Goal: Task Accomplishment & Management: Manage account settings

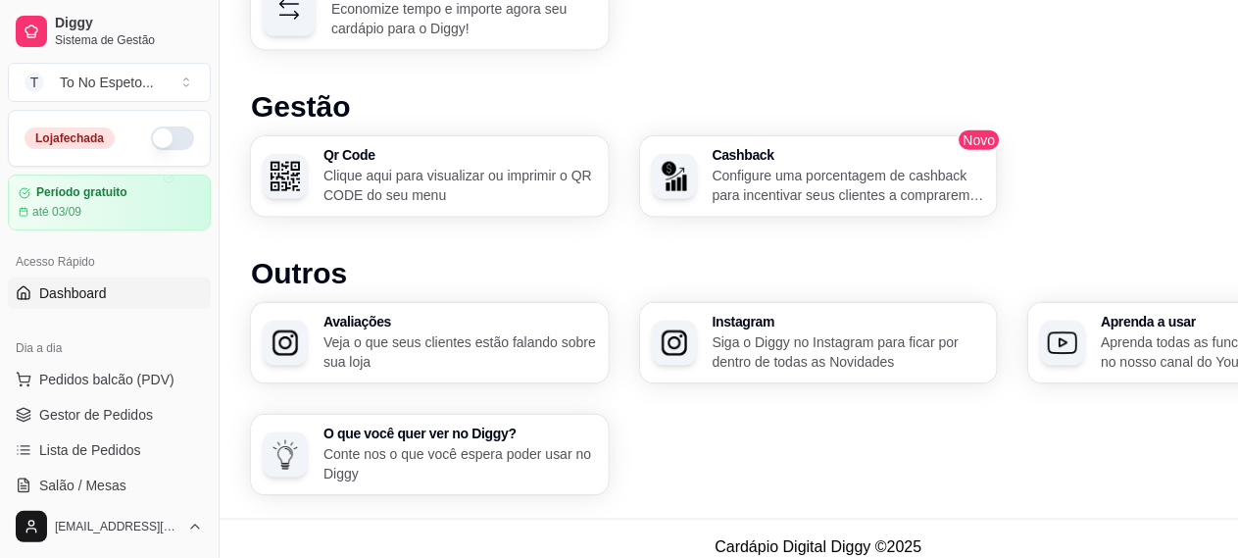
scroll to position [1187, 0]
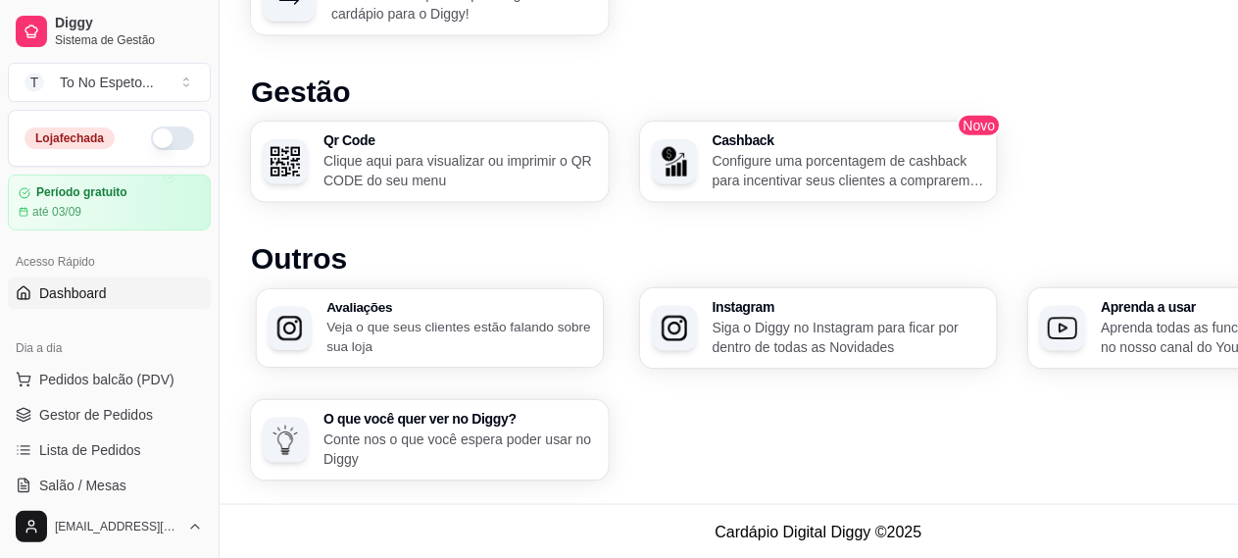
click at [431, 314] on div "Avaliações Veja o que seus clientes estão falando sobre sua loja" at bounding box center [459, 328] width 265 height 55
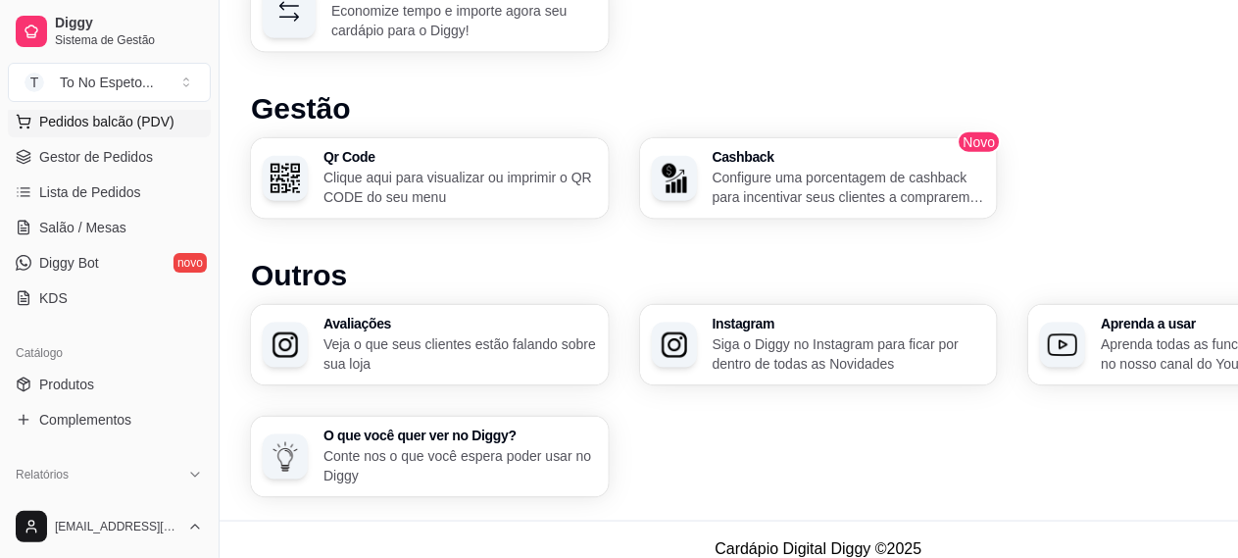
scroll to position [391, 0]
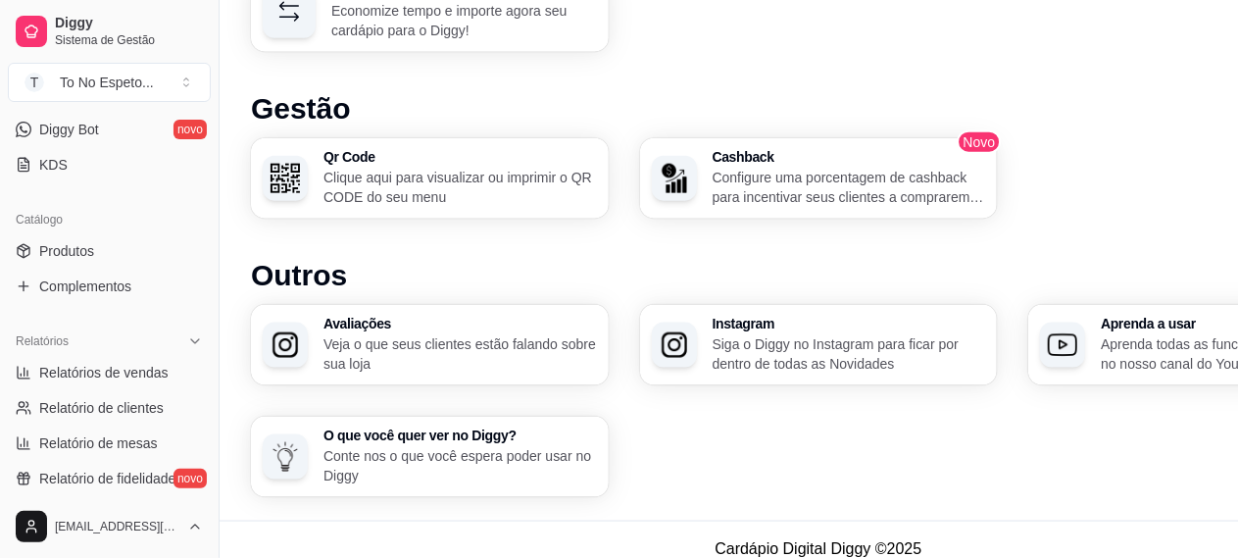
click at [127, 371] on span "Relatórios de vendas" at bounding box center [103, 373] width 129 height 20
select select "ALL"
select select "0"
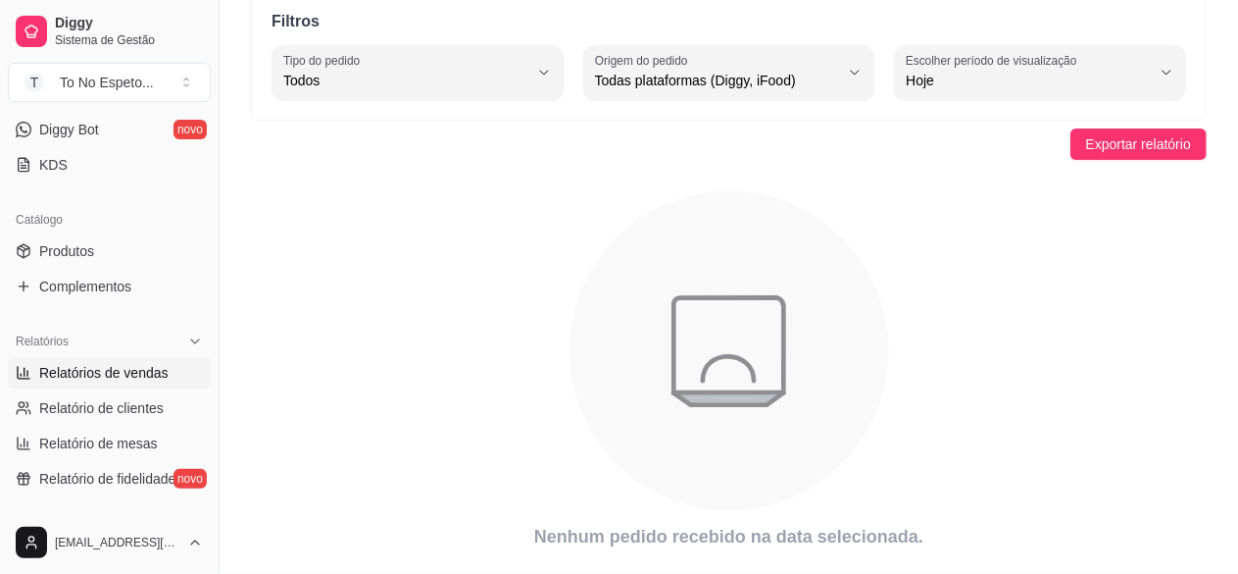
scroll to position [90, 0]
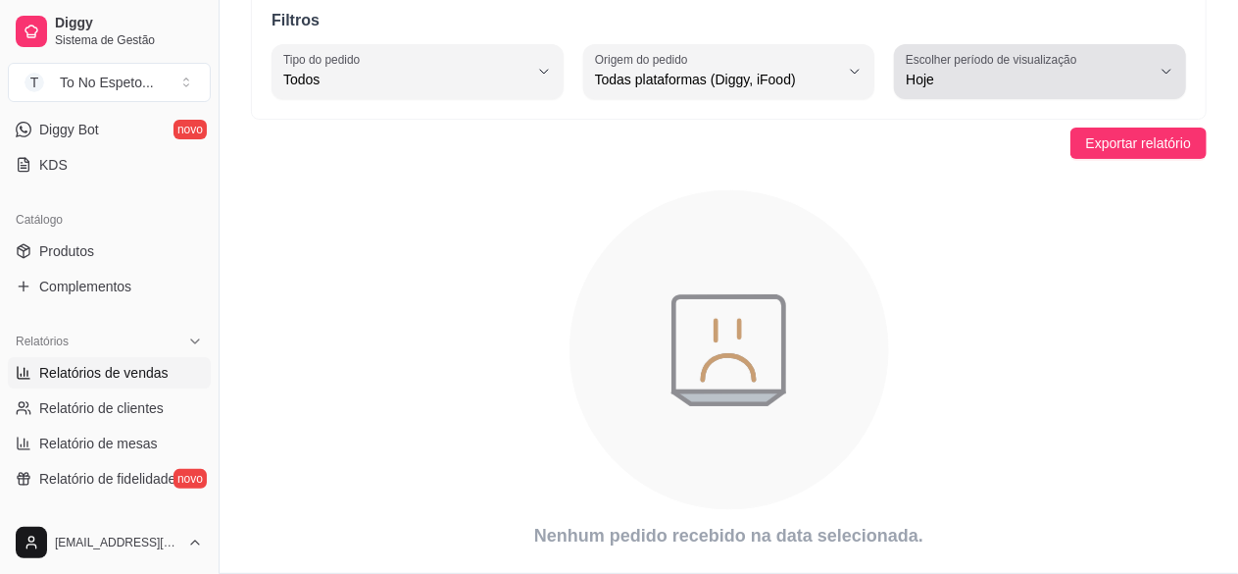
click at [1049, 52] on label "Escolher período de visualização" at bounding box center [994, 59] width 177 height 17
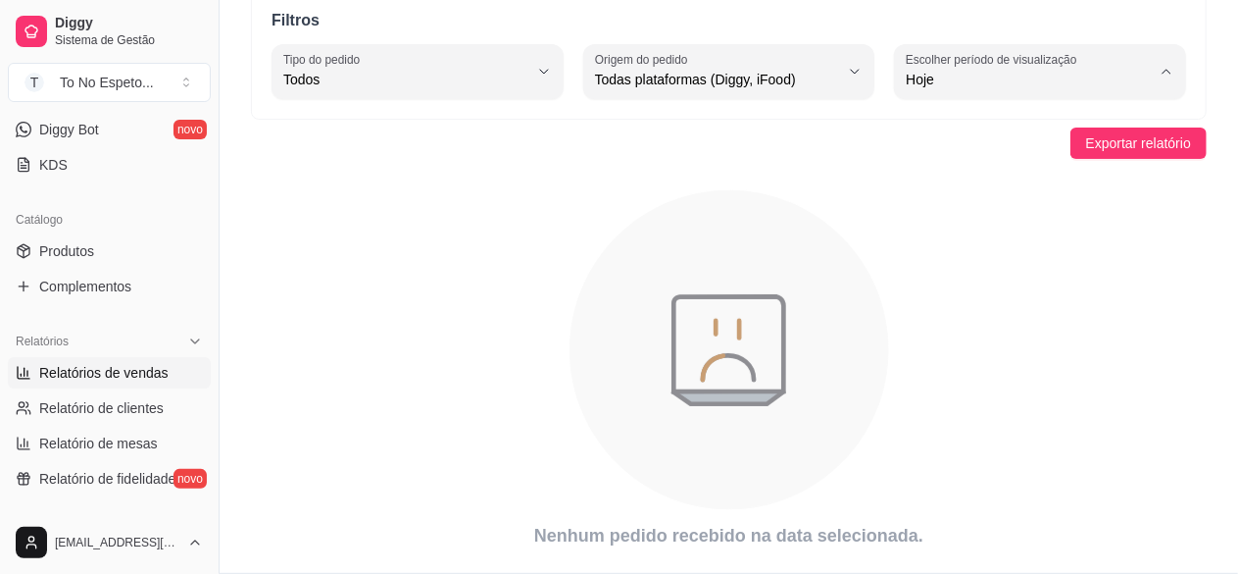
click at [945, 166] on span "Ontem" at bounding box center [1031, 157] width 231 height 19
type input "1"
select select "1"
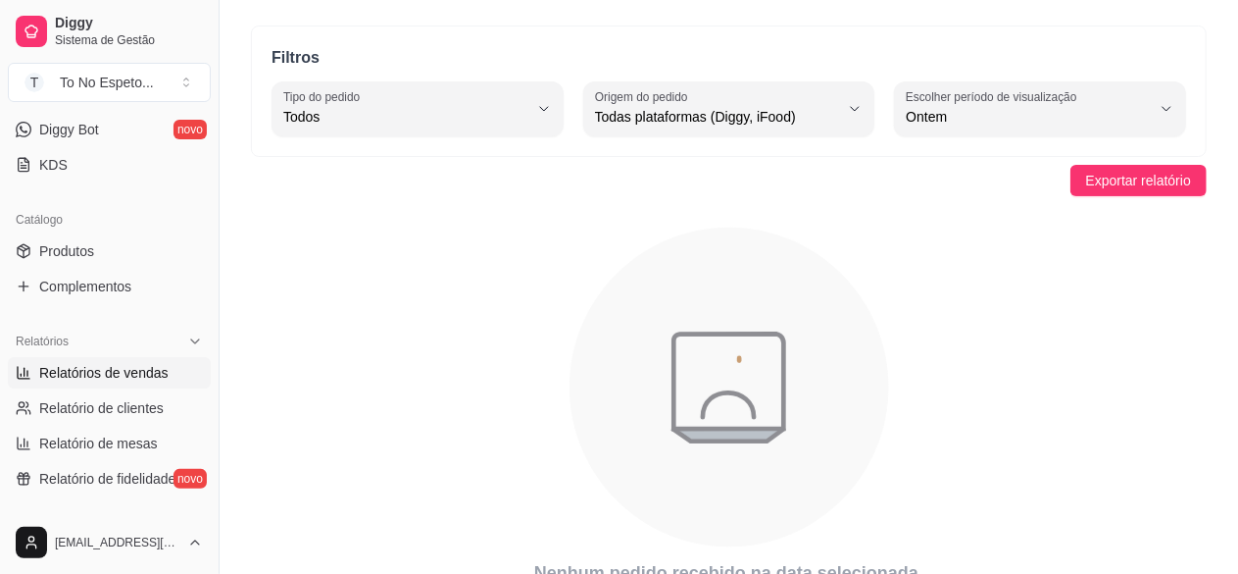
scroll to position [53, 0]
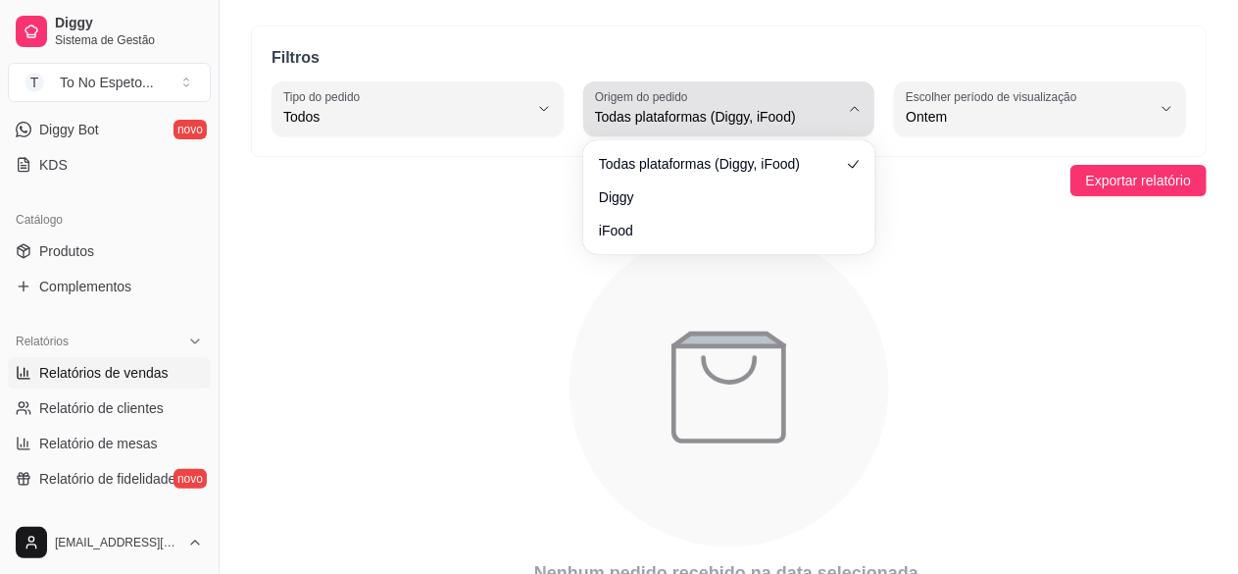
click at [812, 118] on span "Todas plataformas (Diggy, iFood)" at bounding box center [717, 117] width 245 height 20
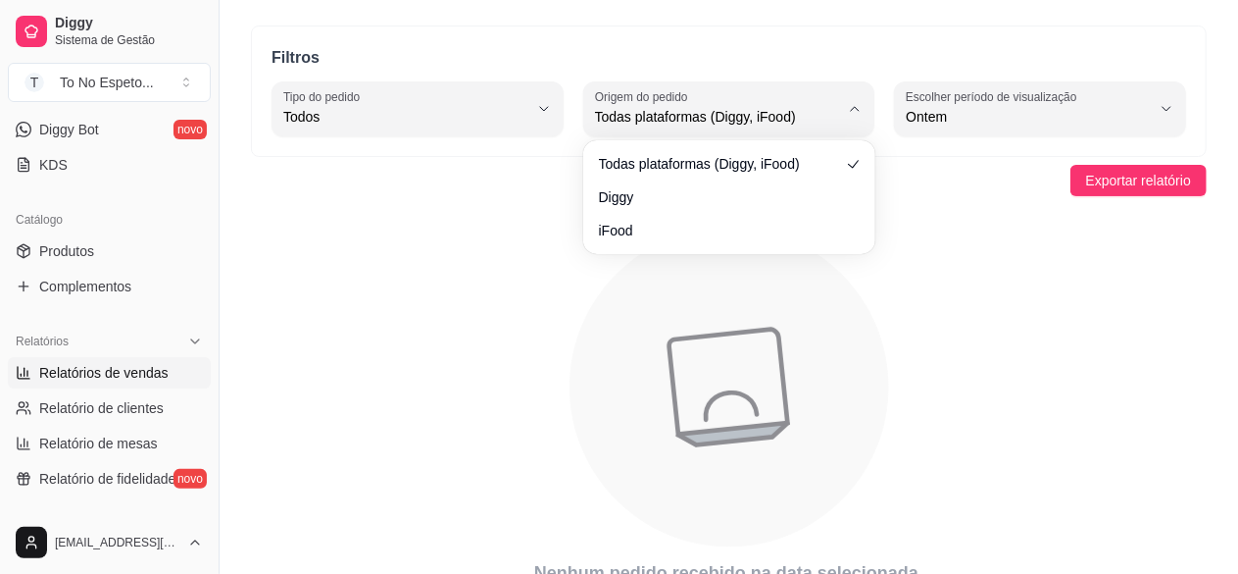
click at [678, 213] on ul "Todas plataformas (Diggy, iFood) Diggy iFood" at bounding box center [729, 197] width 276 height 98
click at [505, 254] on icon "animation" at bounding box center [729, 387] width 956 height 343
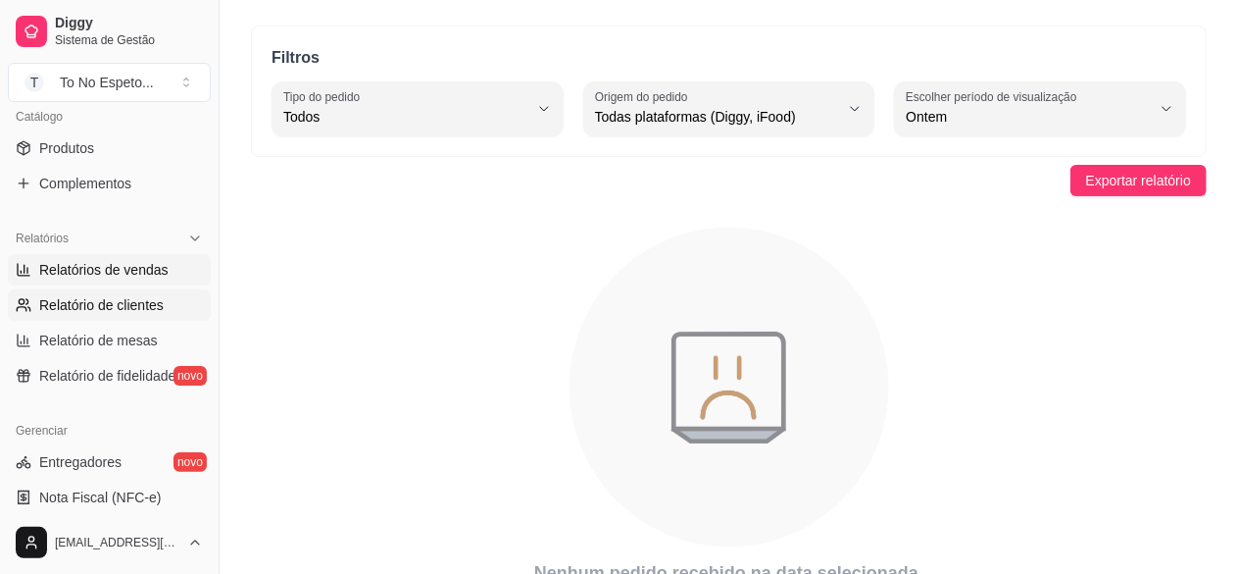
scroll to position [495, 0]
click at [126, 307] on span "Relatório de clientes" at bounding box center [101, 304] width 125 height 20
select select "30"
select select "HIGHEST_TOTAL_SPENT_WITH_ORDERS"
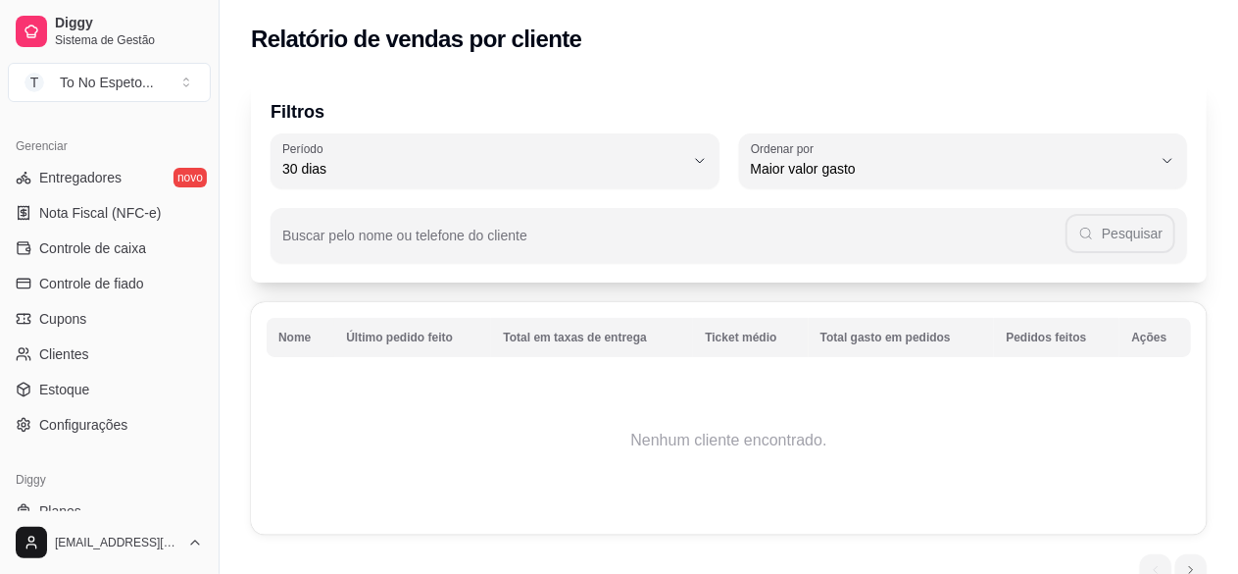
scroll to position [781, 0]
click at [82, 412] on span "Configurações" at bounding box center [83, 422] width 88 height 20
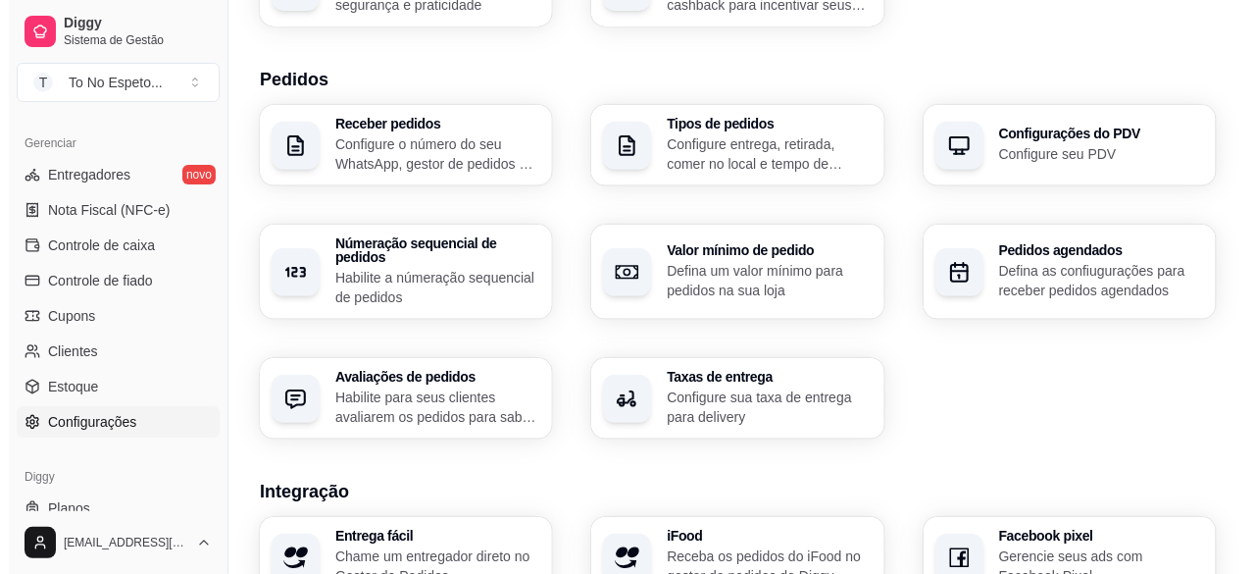
scroll to position [420, 0]
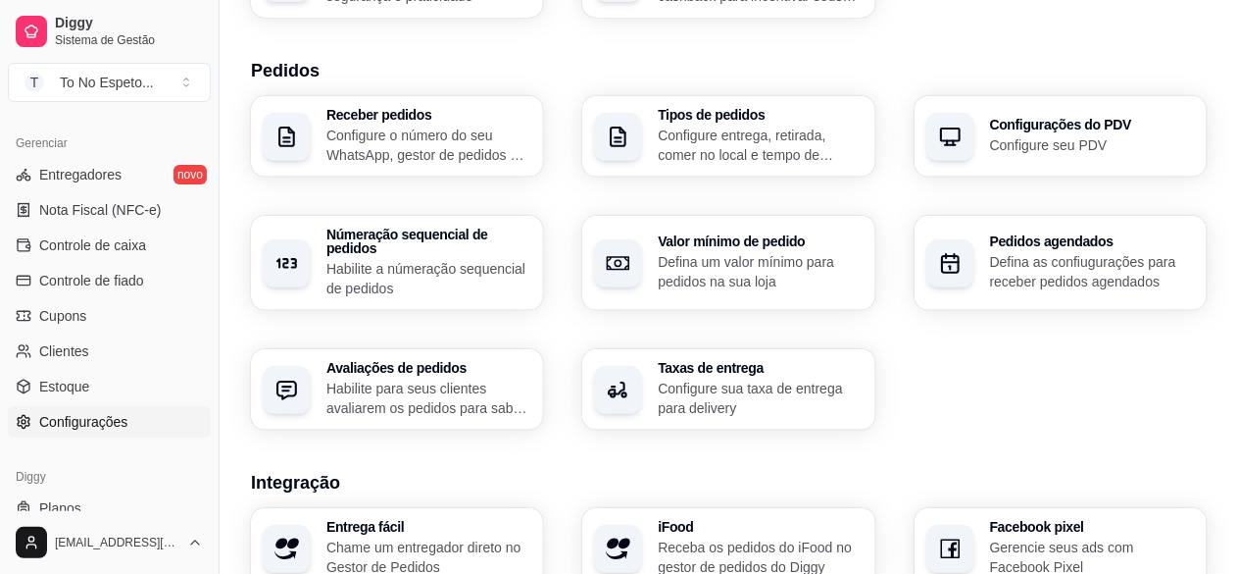
click at [684, 378] on p "Configure sua taxa de entrega para delivery" at bounding box center [760, 397] width 205 height 39
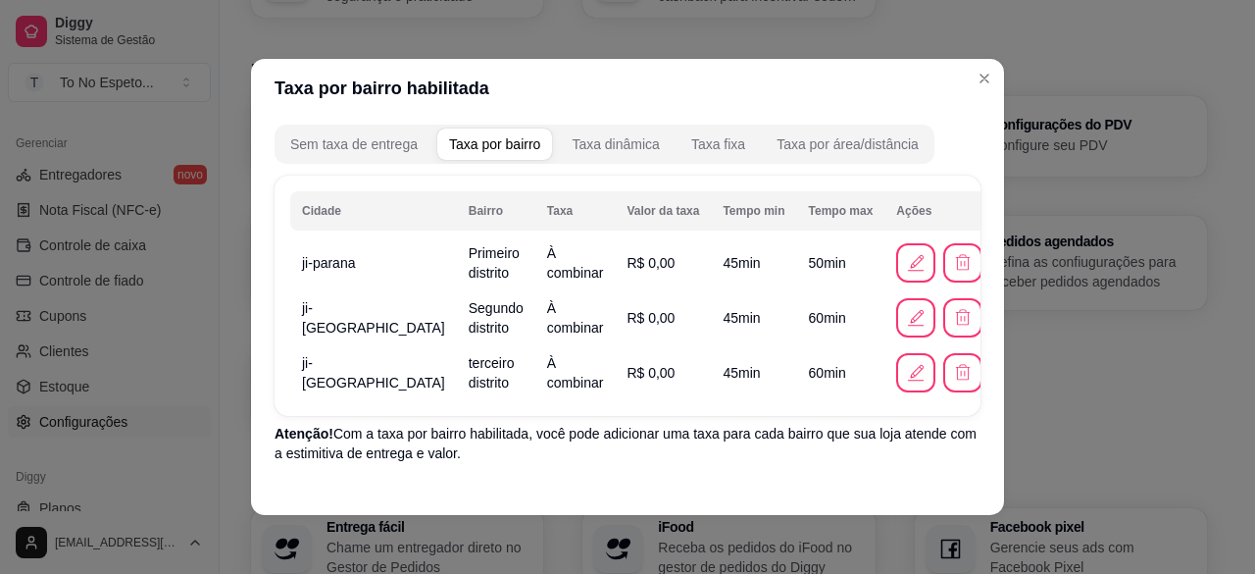
scroll to position [86, 0]
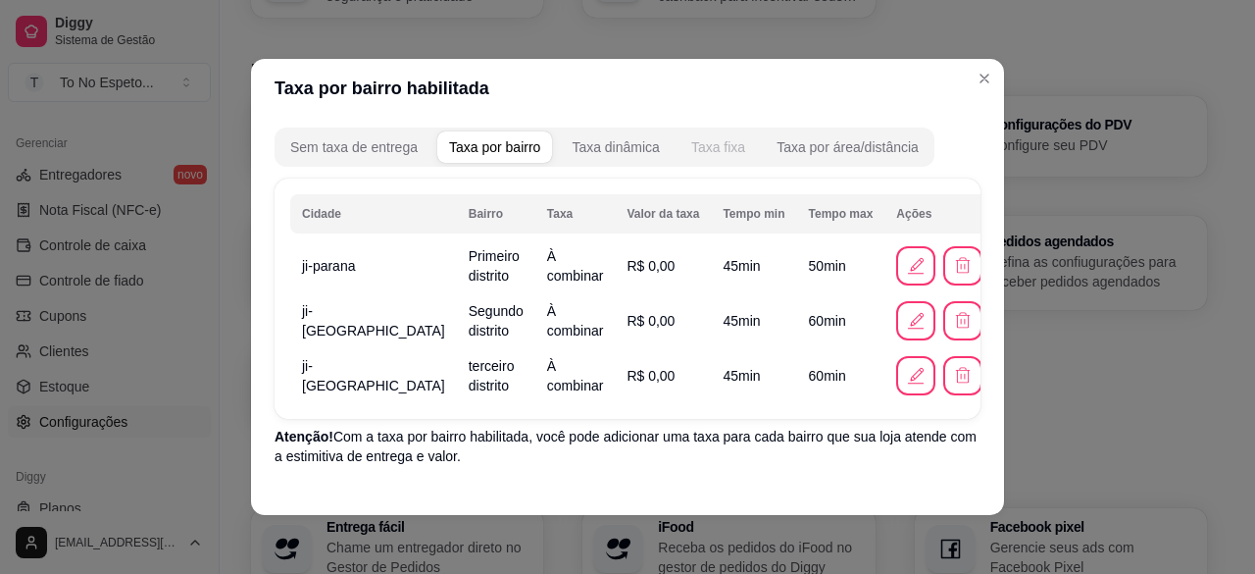
click at [692, 139] on div "Taxa fixa" at bounding box center [718, 147] width 54 height 20
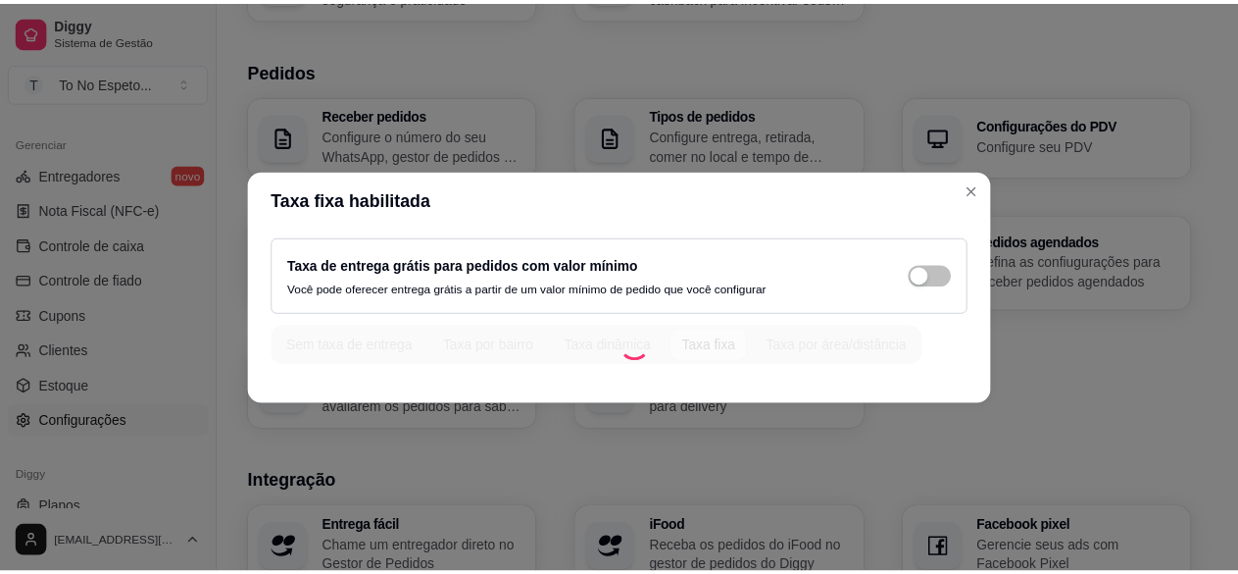
scroll to position [0, 0]
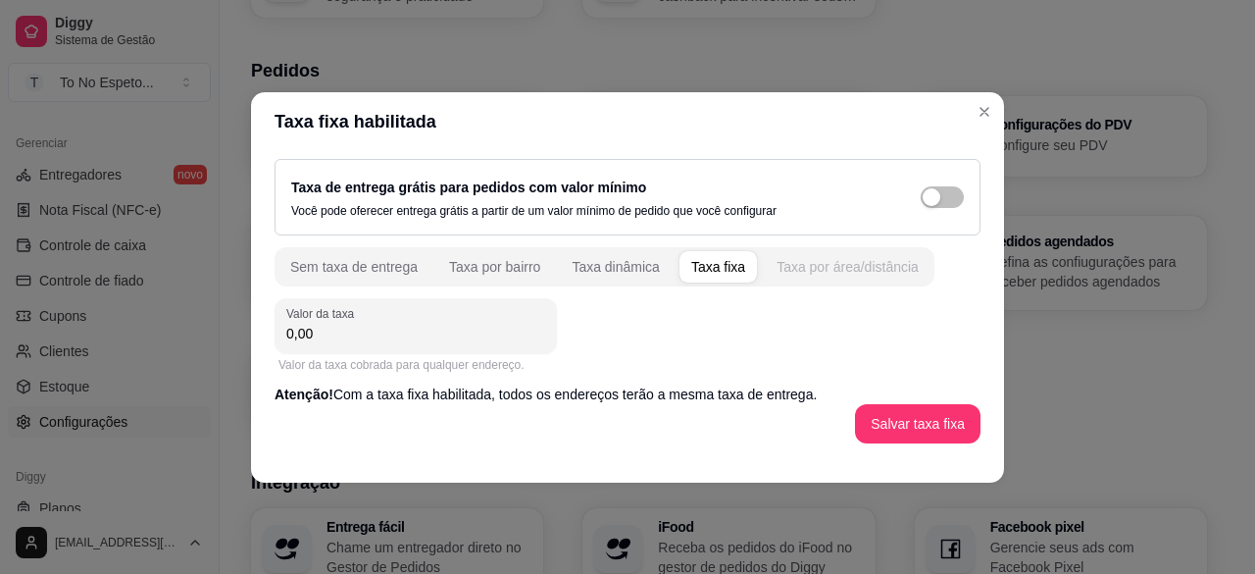
click at [829, 266] on div "Taxa por área/distância" at bounding box center [848, 267] width 142 height 20
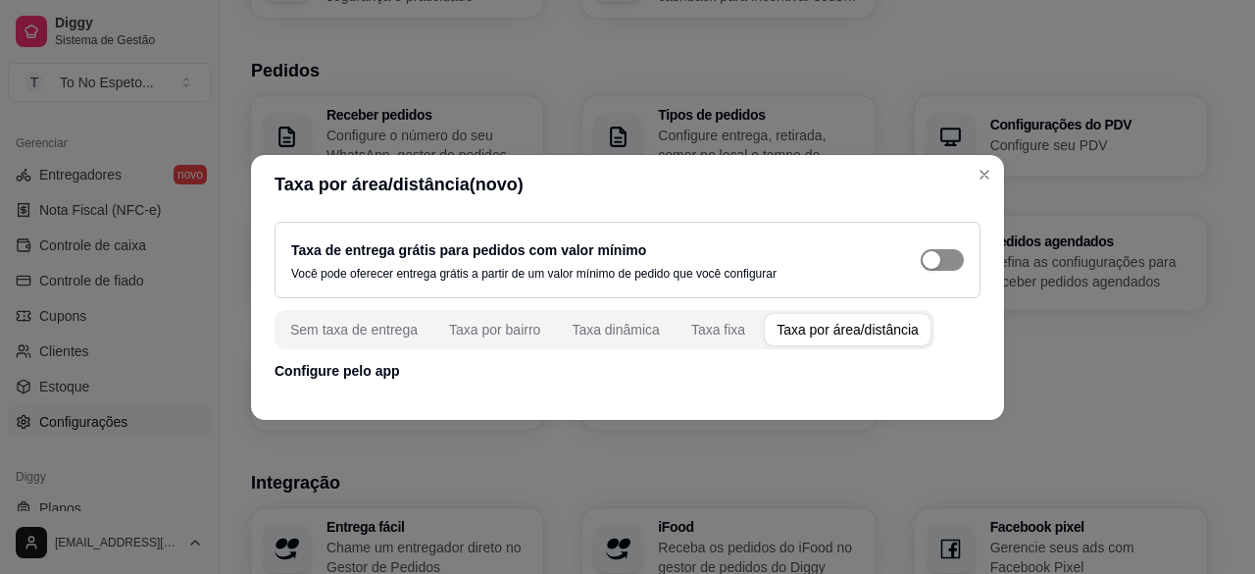
click at [947, 257] on span "button" at bounding box center [942, 260] width 43 height 22
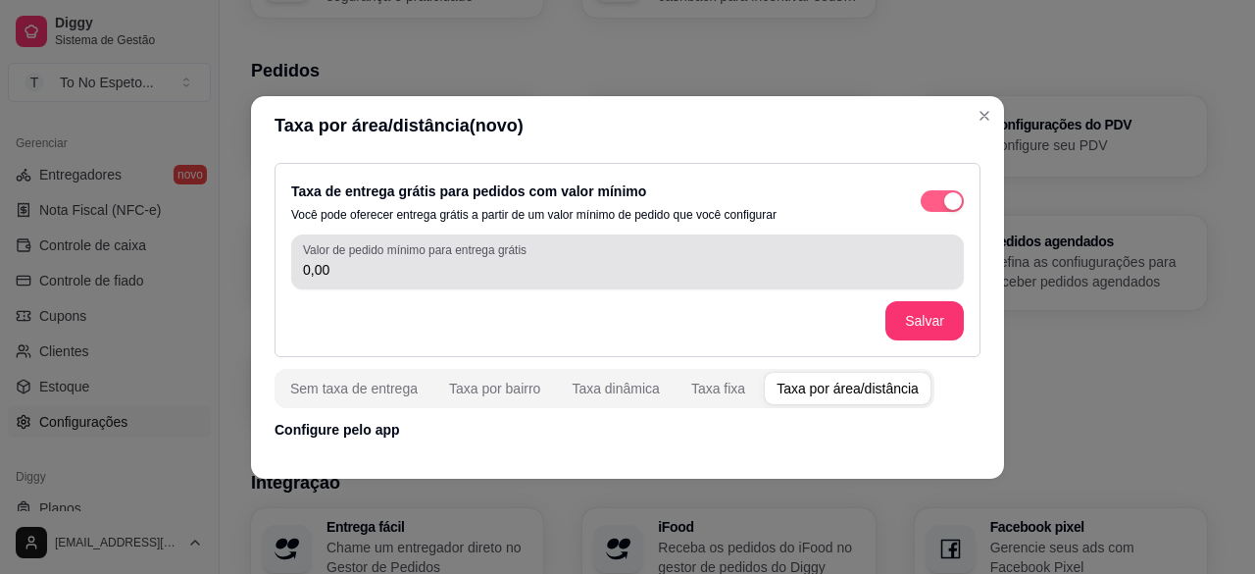
click at [947, 257] on div "0,00" at bounding box center [627, 261] width 649 height 39
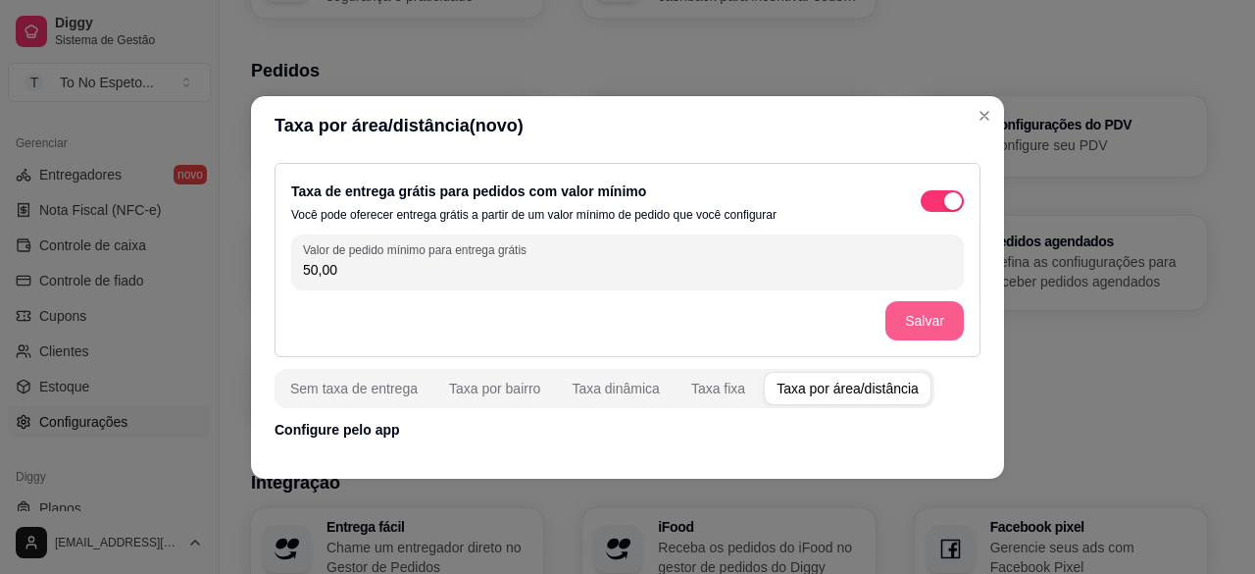
type input "50,00"
click at [933, 313] on button "Salvar" at bounding box center [924, 320] width 78 height 39
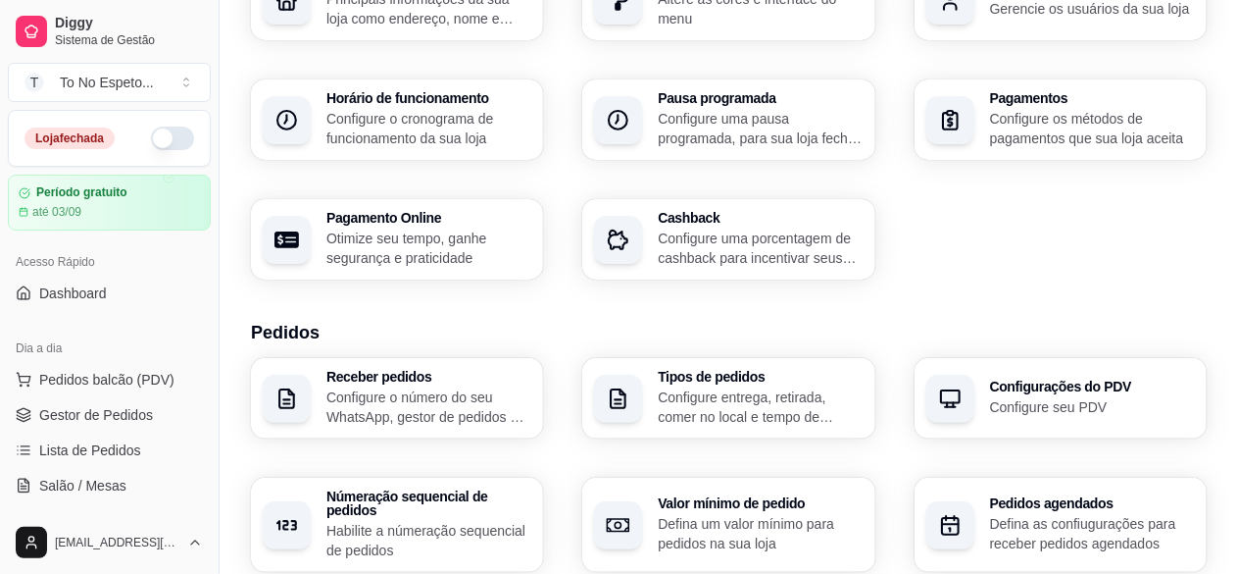
scroll to position [159, 0]
click at [112, 412] on span "Gestor de Pedidos" at bounding box center [96, 415] width 114 height 20
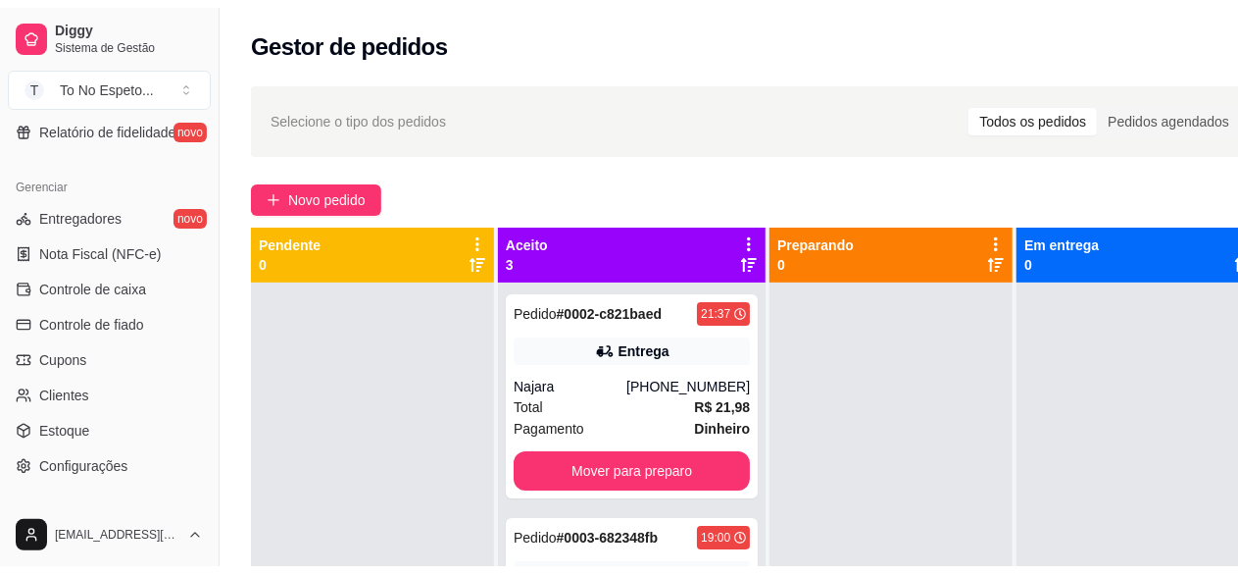
scroll to position [747, 0]
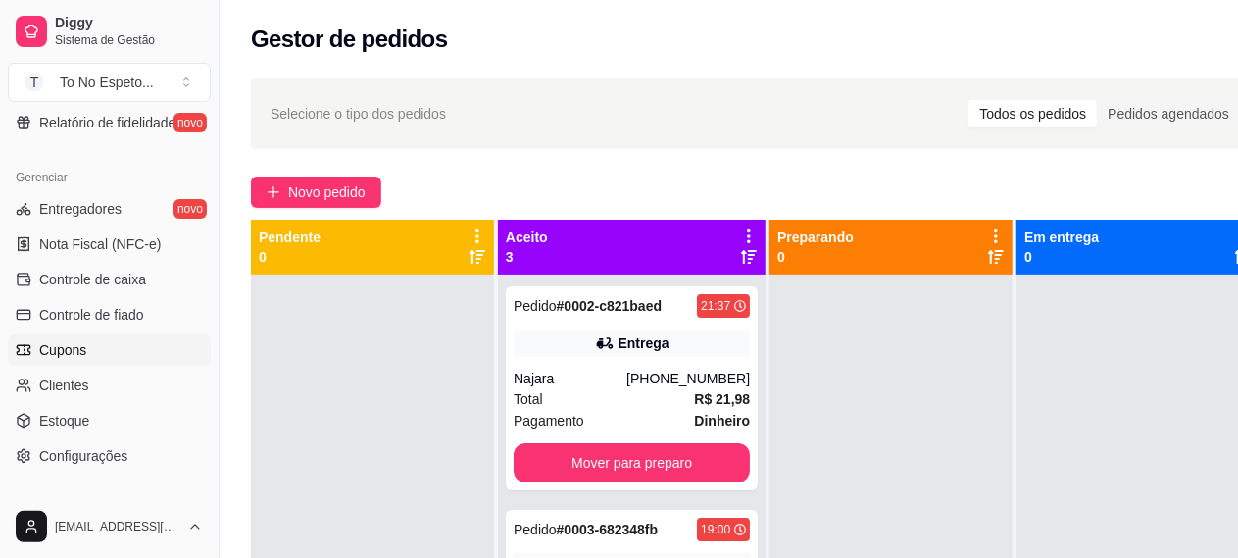
click at [87, 357] on link "Cupons" at bounding box center [109, 349] width 203 height 31
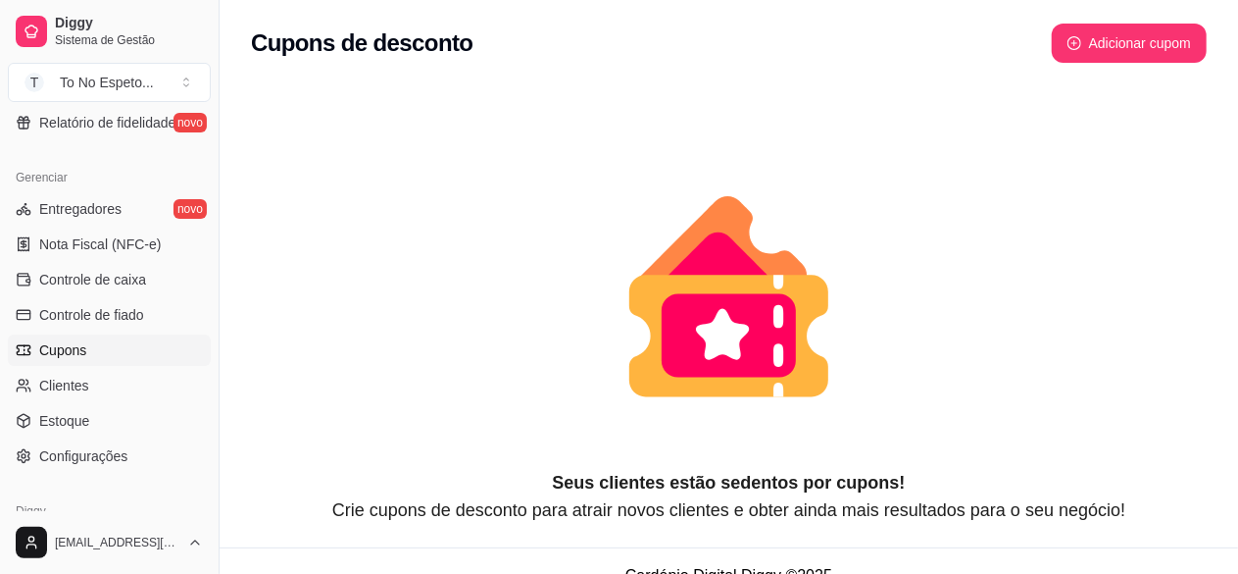
scroll to position [835, 0]
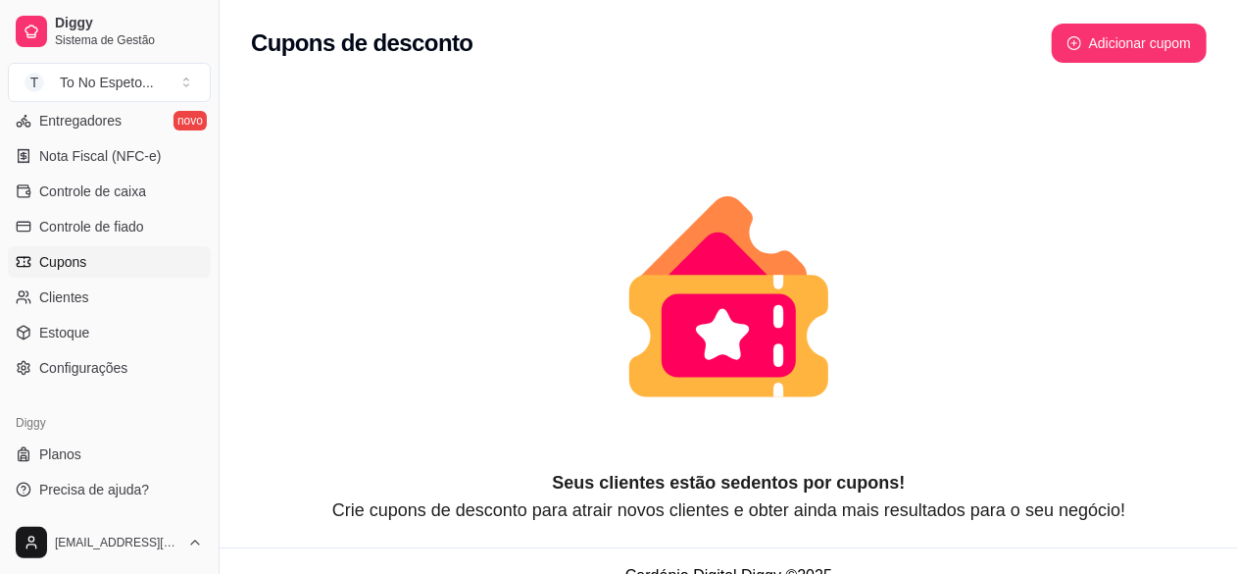
click at [87, 358] on span "Configurações" at bounding box center [83, 368] width 88 height 20
